Goal: Information Seeking & Learning: Learn about a topic

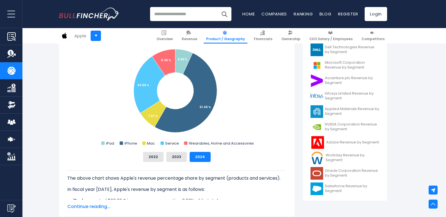
scroll to position [168, 0]
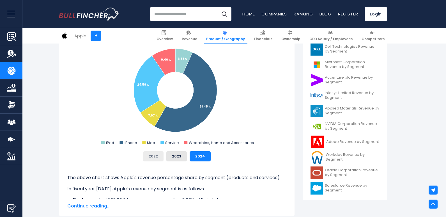
click at [152, 154] on button "2022" at bounding box center [153, 156] width 20 height 10
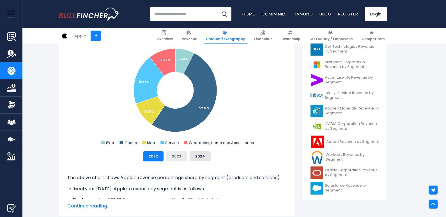
drag, startPoint x: 170, startPoint y: 157, endPoint x: 175, endPoint y: 157, distance: 5.3
click at [170, 157] on button "2023" at bounding box center [176, 156] width 20 height 10
click at [195, 157] on button "2024" at bounding box center [200, 156] width 21 height 10
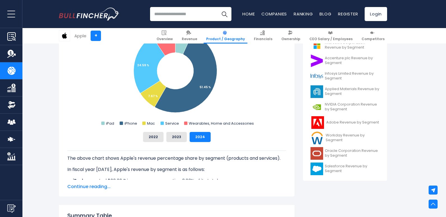
scroll to position [196, 0]
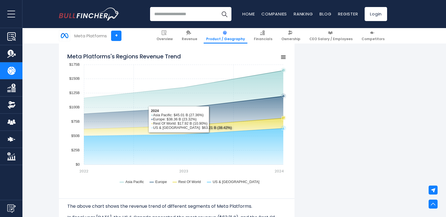
scroll to position [464, 0]
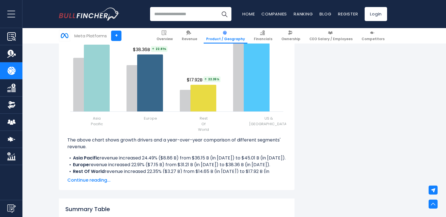
click at [280, 156] on li "Asia Pacific revenue increased 24.49% ($8.86 B) from $36.15 B (in [DATE]) to $4…" at bounding box center [176, 158] width 219 height 7
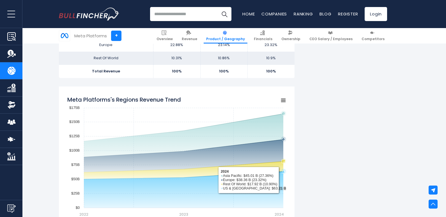
scroll to position [365, 0]
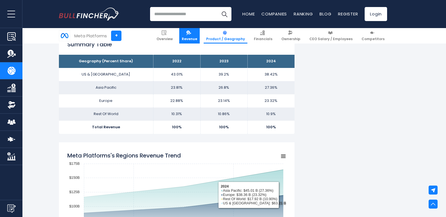
click at [200, 35] on link "Revenue" at bounding box center [189, 35] width 20 height 15
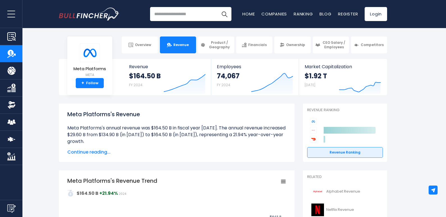
click at [100, 150] on span "Continue reading..." at bounding box center [176, 152] width 219 height 7
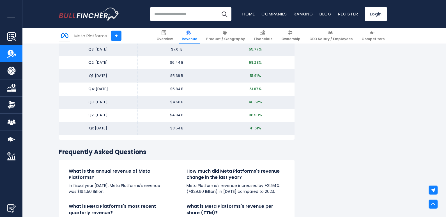
scroll to position [1403, 0]
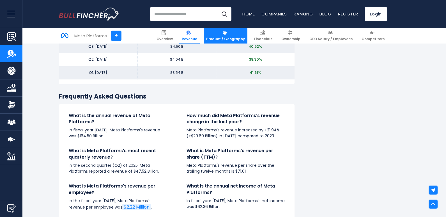
click at [230, 38] on span "Product / Geography" at bounding box center [225, 39] width 39 height 4
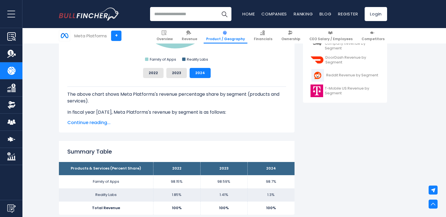
scroll to position [253, 0]
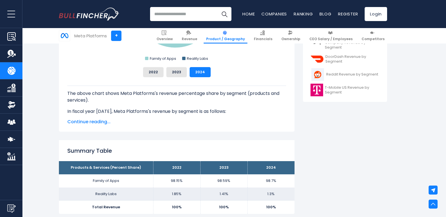
click at [99, 125] on div "Meta Platforms's Revenue Share by Segment Created with Highcharts 12.1.2 Chart …" at bounding box center [177, 38] width 236 height 188
click at [100, 123] on span "Continue reading..." at bounding box center [176, 121] width 219 height 7
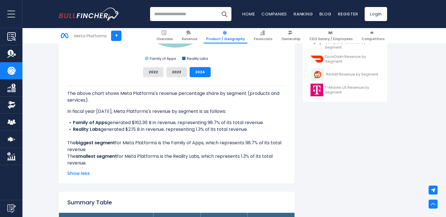
scroll to position [281, 0]
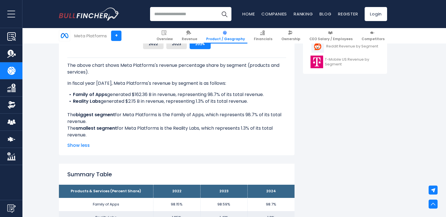
drag, startPoint x: 139, startPoint y: 92, endPoint x: 156, endPoint y: 132, distance: 43.1
click at [156, 132] on div "The above chart shows Meta Platforms's revenue percentage share by segment (pro…" at bounding box center [176, 98] width 219 height 81
drag, startPoint x: 156, startPoint y: 133, endPoint x: 154, endPoint y: 109, distance: 24.5
click at [154, 109] on div "The above chart shows Meta Platforms's revenue percentage share by segment (pro…" at bounding box center [176, 98] width 219 height 81
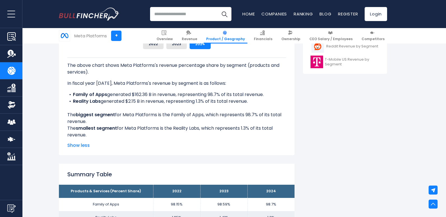
click at [154, 109] on div "The above chart shows Meta Platforms's revenue percentage share by segment (pro…" at bounding box center [176, 98] width 219 height 81
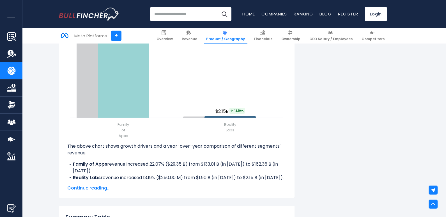
scroll to position [786, 0]
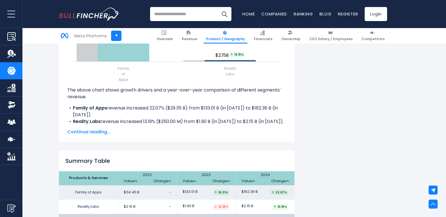
click at [100, 133] on span "Continue reading..." at bounding box center [176, 132] width 219 height 7
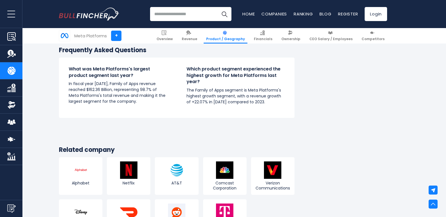
scroll to position [982, 0]
